Goal: Task Accomplishment & Management: Manage account settings

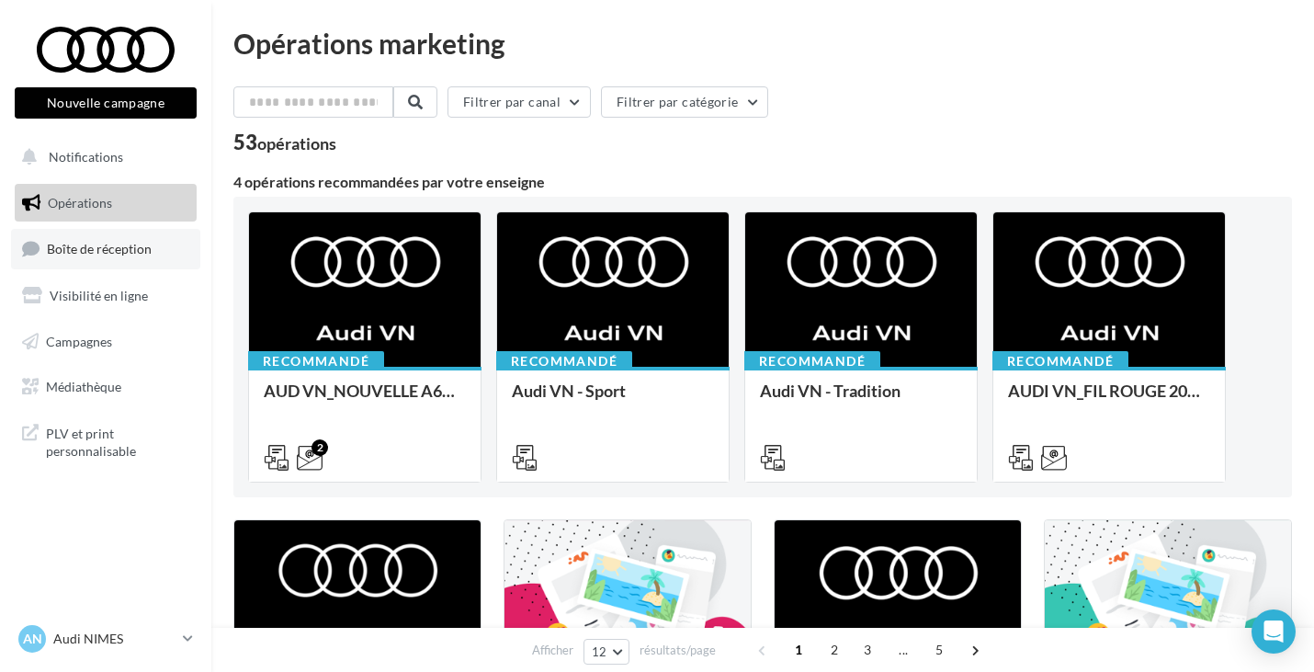
click at [164, 248] on link "Boîte de réception" at bounding box center [105, 249] width 189 height 40
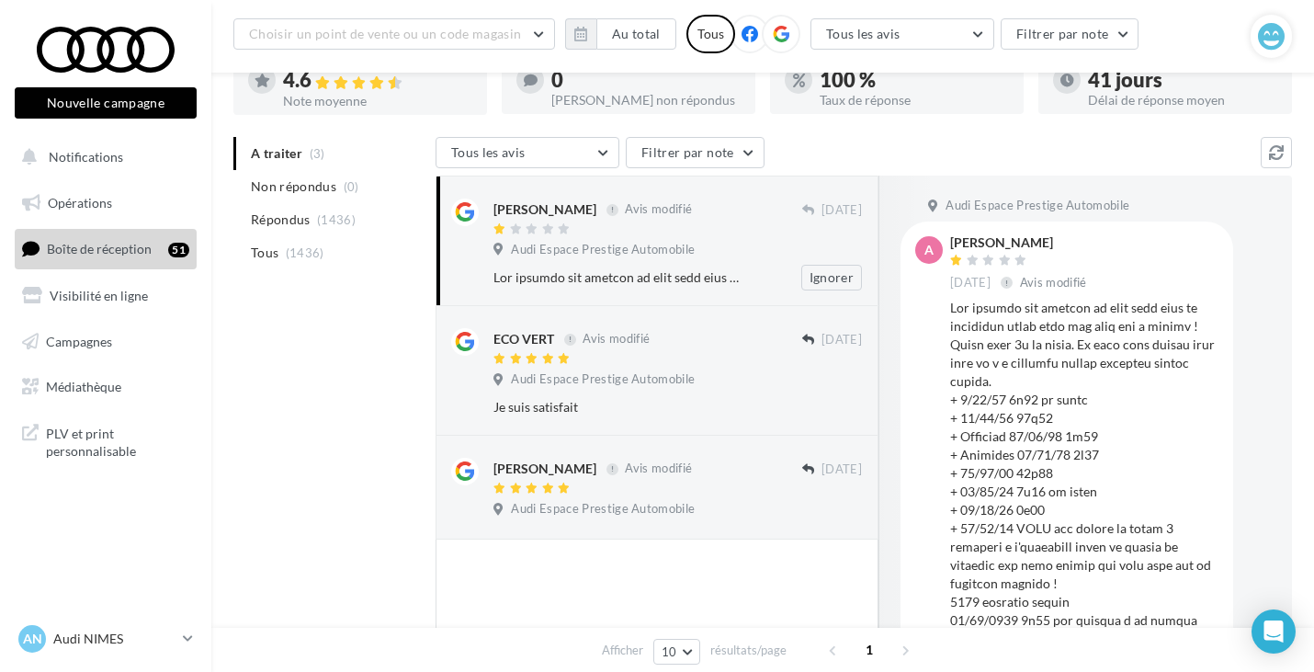
scroll to position [133, 0]
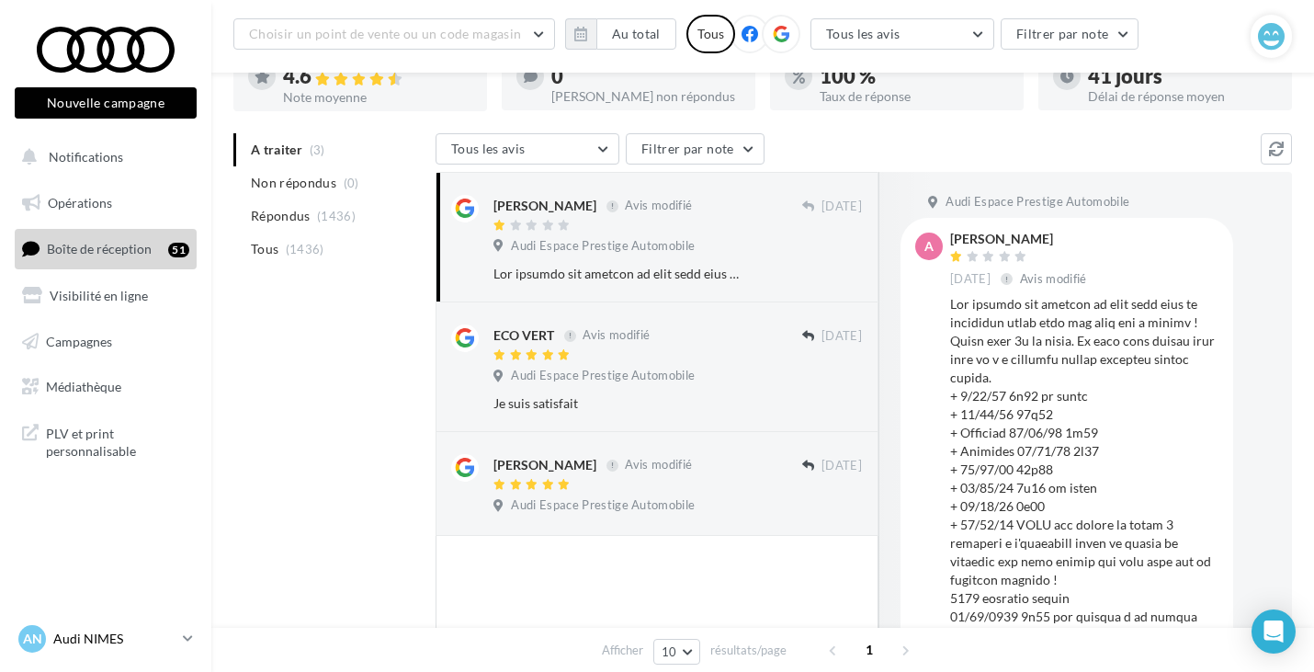
click at [169, 628] on div "AN Audi NIMES audi-nime-cou" at bounding box center [96, 639] width 157 height 28
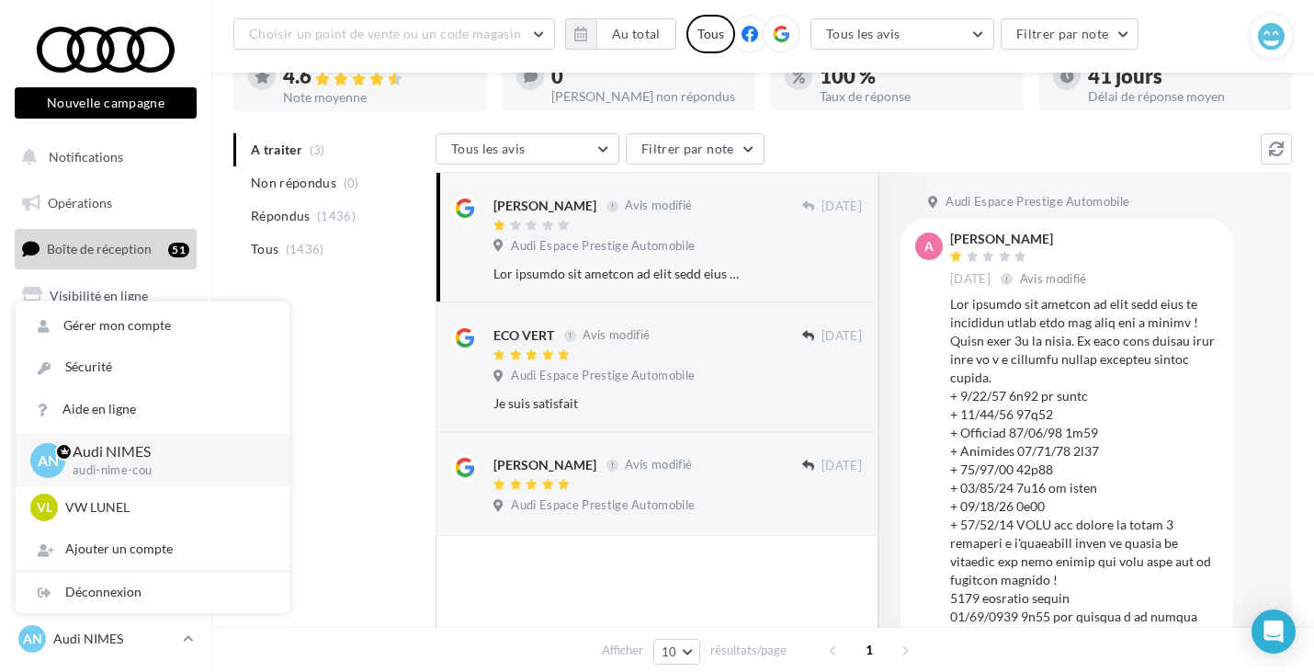
click at [308, 475] on div "A traiter (3) Non répondus (0) Répondus (1436) Tous (1436) Tous les avis Tous l…" at bounding box center [762, 455] width 1058 height 645
